Goal: Information Seeking & Learning: Learn about a topic

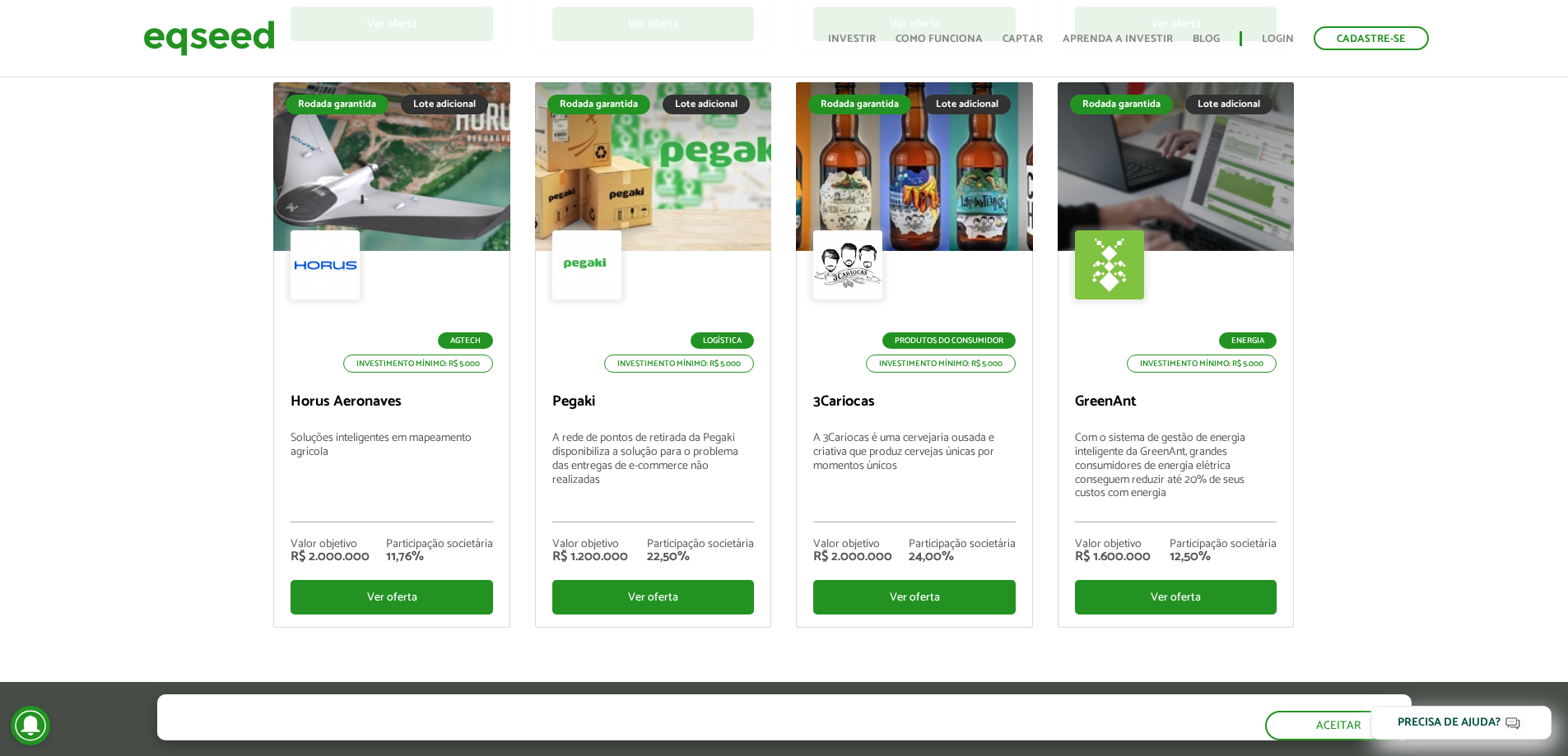
scroll to position [5597, 0]
